Goal: Task Accomplishment & Management: Use online tool/utility

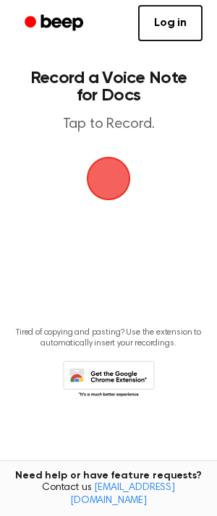
click at [112, 171] on span "button" at bounding box center [108, 178] width 47 height 47
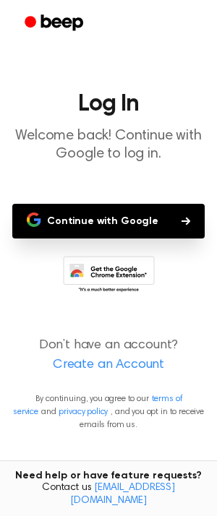
click at [111, 206] on button "Continue with Google" at bounding box center [108, 221] width 192 height 35
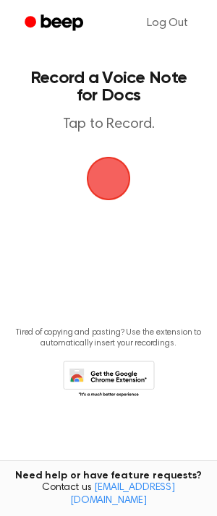
click at [108, 171] on span "button" at bounding box center [108, 178] width 40 height 40
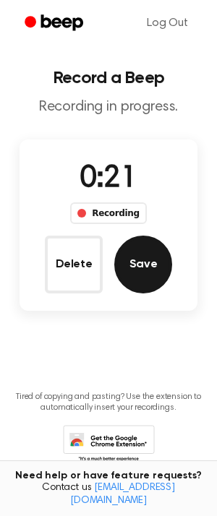
click at [129, 236] on button "Save" at bounding box center [143, 265] width 58 height 58
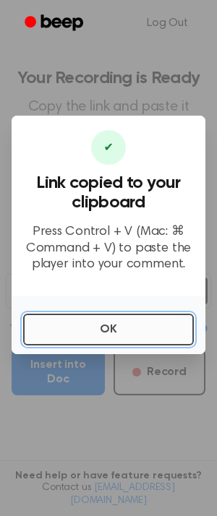
click at [116, 320] on button "OK" at bounding box center [108, 330] width 171 height 32
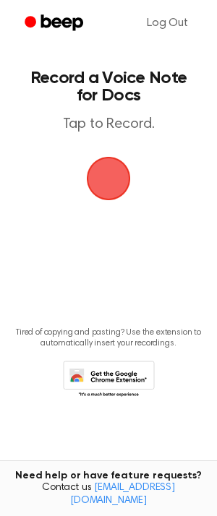
click at [111, 170] on span "button" at bounding box center [108, 178] width 40 height 40
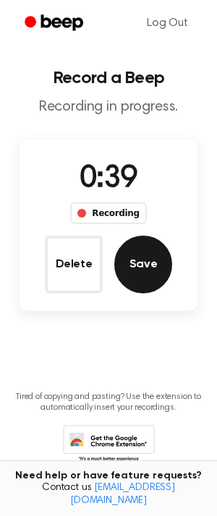
click at [130, 244] on button "Save" at bounding box center [143, 265] width 58 height 58
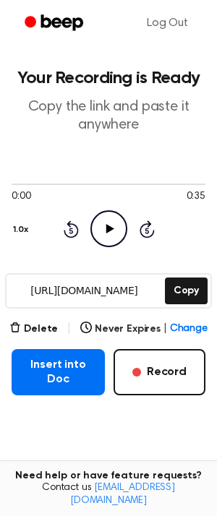
click at [211, 277] on main "Your Recording is Ready Copy the link and paste it anywhere 0:00 0:35 Your brow…" at bounding box center [108, 295] width 217 height 590
click at [179, 278] on button "Copy" at bounding box center [186, 291] width 43 height 27
